Goal: Information Seeking & Learning: Learn about a topic

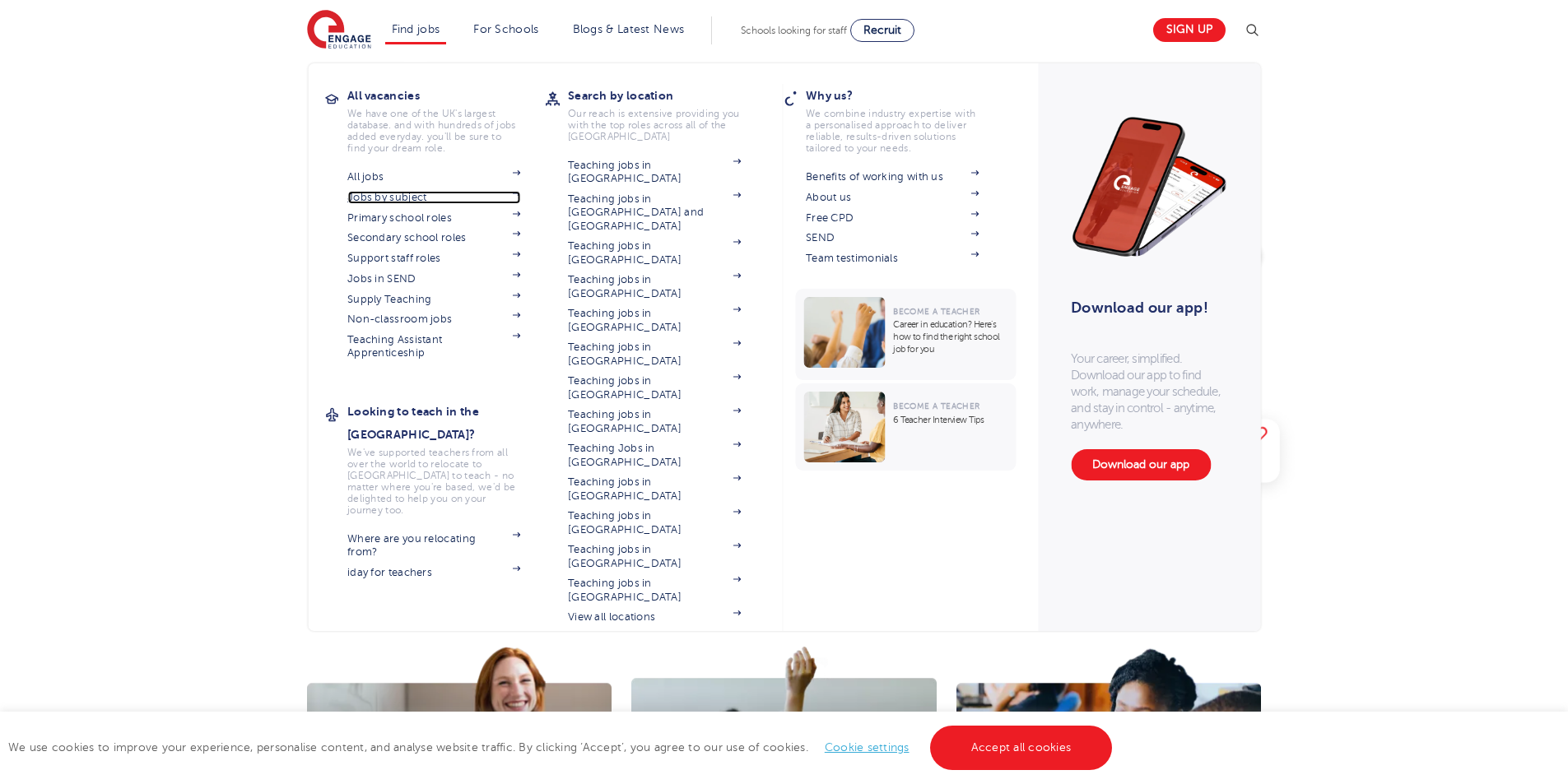
click at [396, 201] on link "Jobs by subject" at bounding box center [433, 198] width 173 height 14
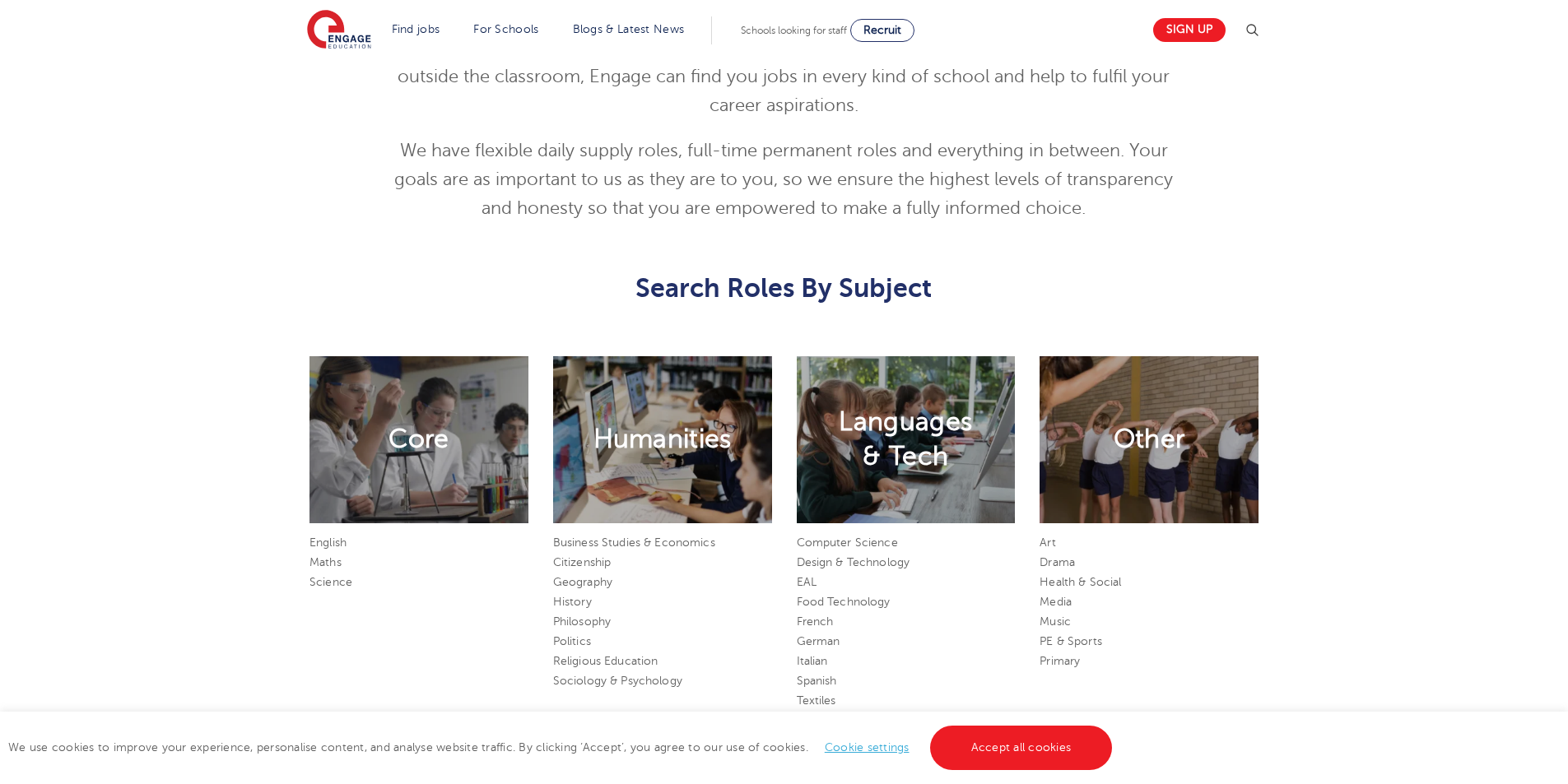
scroll to position [740, 0]
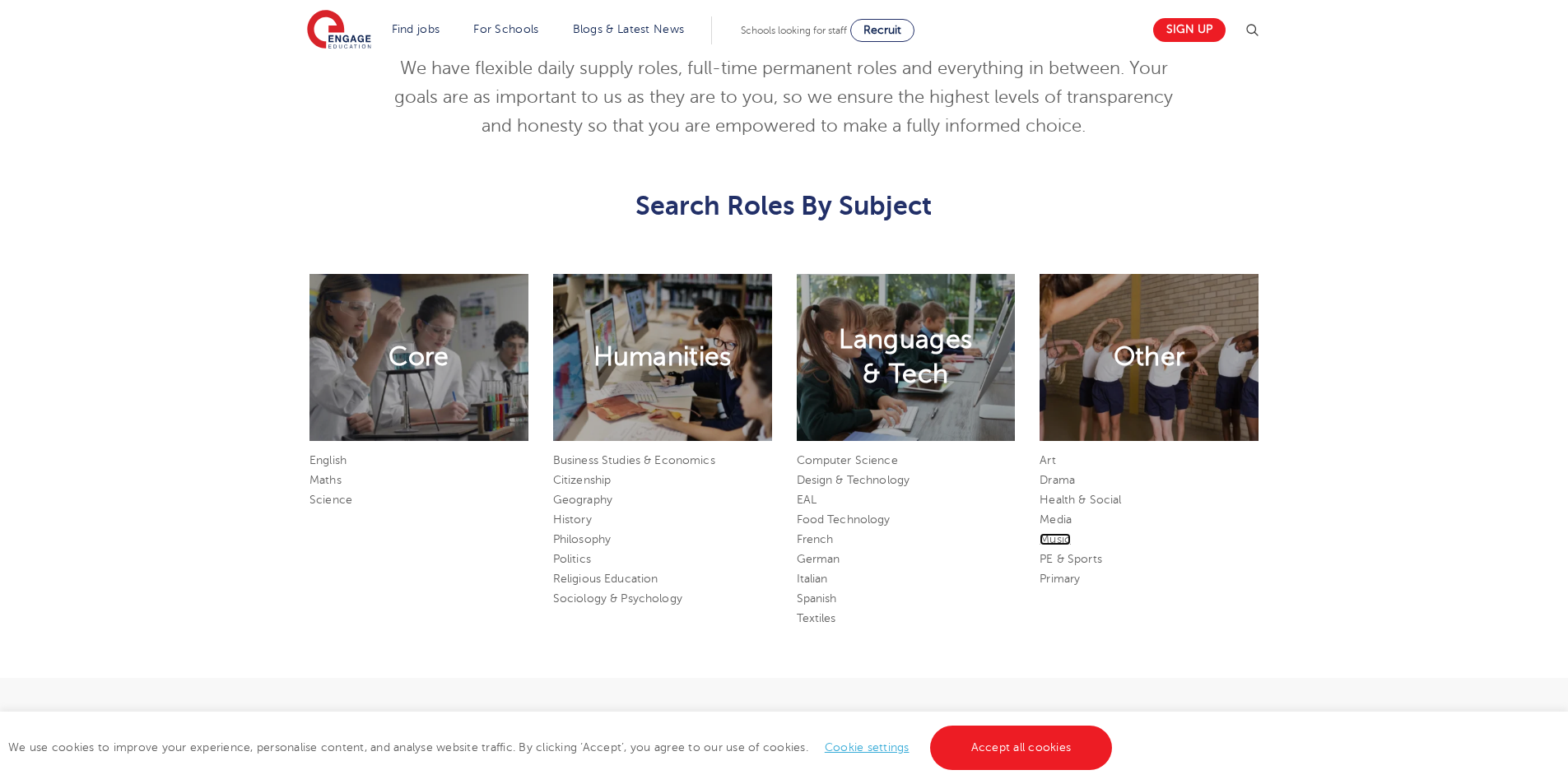
click at [1063, 540] on link "Music" at bounding box center [1055, 539] width 31 height 13
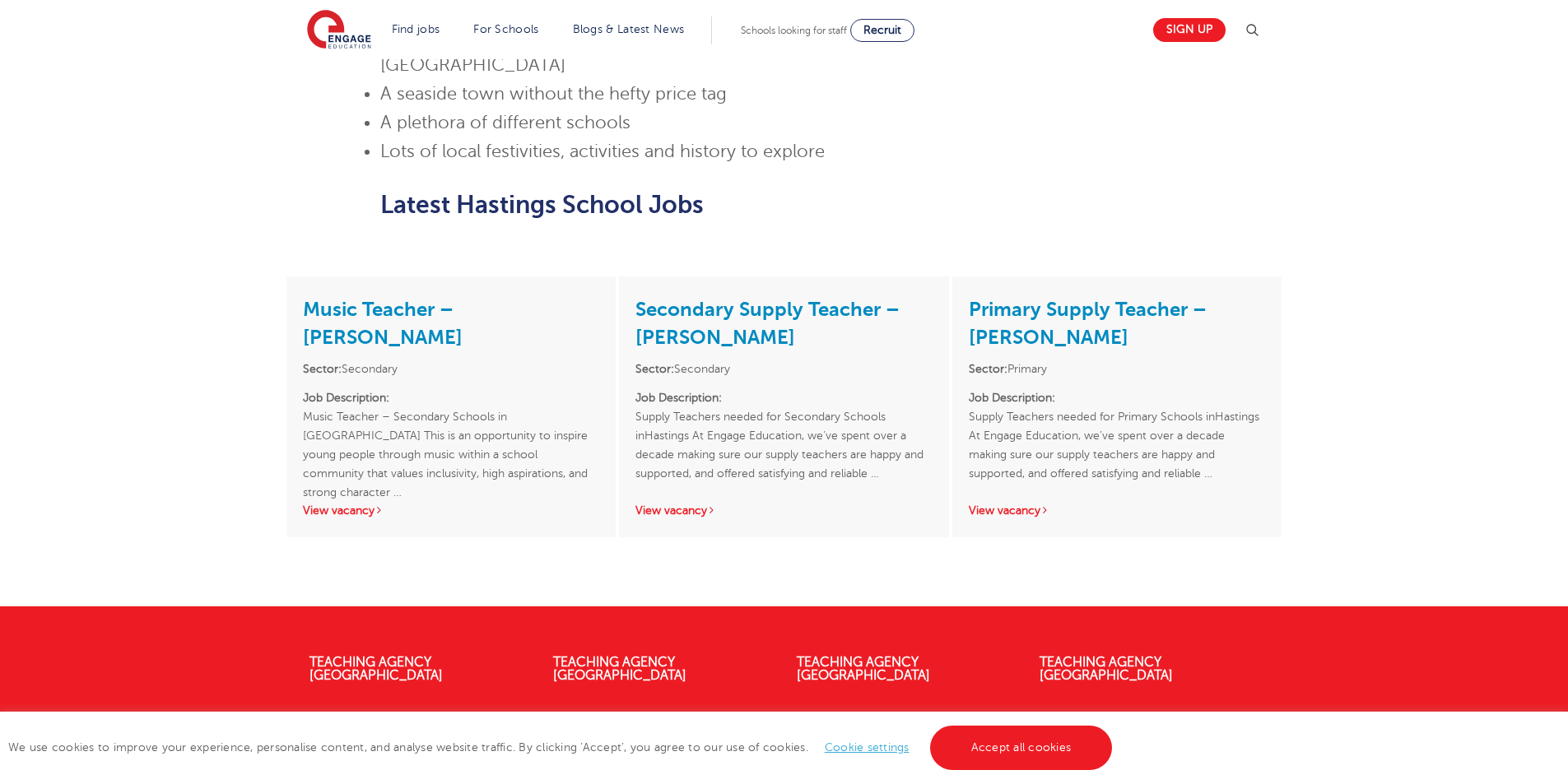
scroll to position [1234, 0]
